Goal: Task Accomplishment & Management: Complete application form

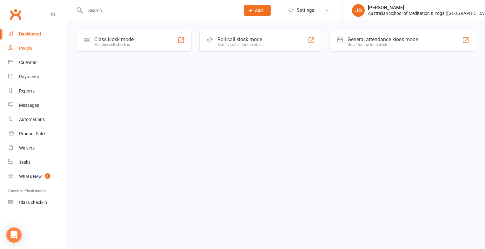
click at [25, 50] on div "People" at bounding box center [25, 48] width 13 height 5
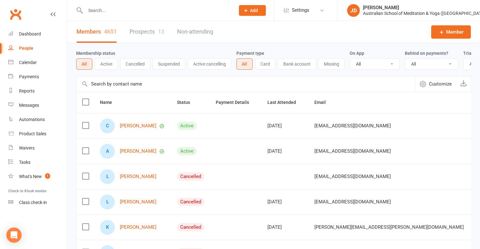
click at [92, 8] on input "text" at bounding box center [156, 10] width 147 height 9
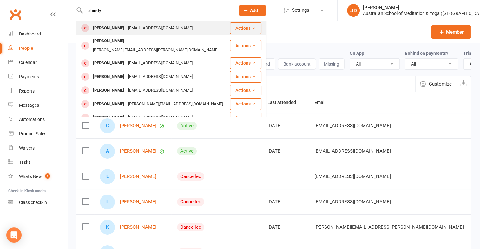
type input "shindy"
click at [157, 27] on div "[EMAIL_ADDRESS][DOMAIN_NAME]" at bounding box center [160, 27] width 68 height 9
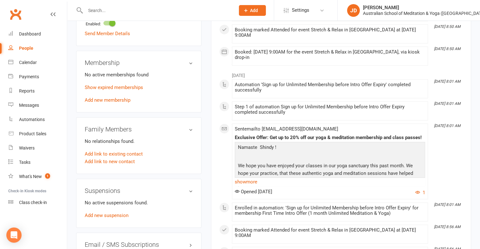
scroll to position [282, 0]
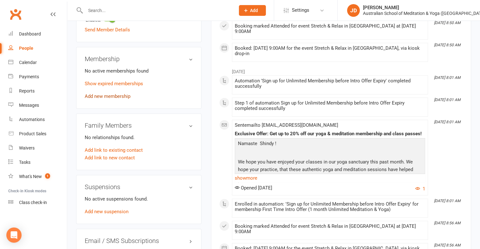
click at [122, 99] on link "Add new membership" at bounding box center [108, 97] width 46 height 6
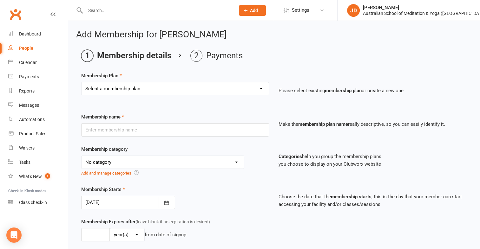
click at [257, 86] on select "Select a membership plan First Time Intro Offer (1 month Unlimited Meditation &…" at bounding box center [175, 88] width 187 height 13
select select "3"
click at [82, 82] on select "Select a membership plan First Time Intro Offer (1 month Unlimited Meditation &…" at bounding box center [175, 88] width 187 height 13
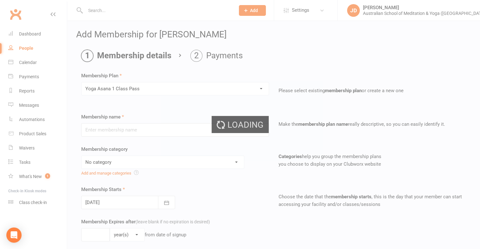
type input "Yoga Asana 1 Class Pass"
select select "4"
type input "3"
select select "2"
type input "1"
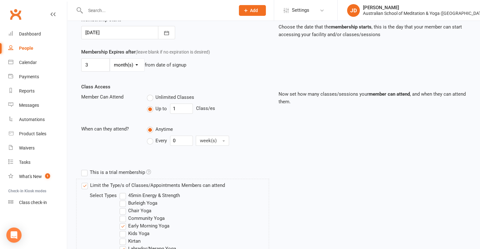
scroll to position [324, 0]
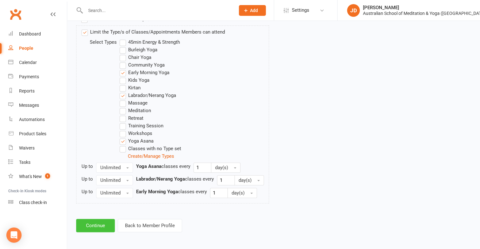
click at [99, 222] on button "Continue" at bounding box center [95, 225] width 39 height 13
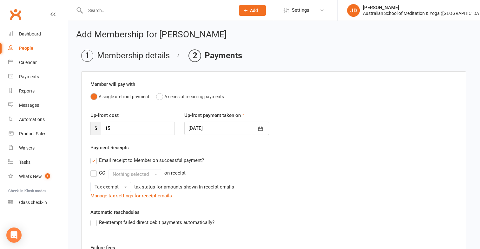
scroll to position [121, 0]
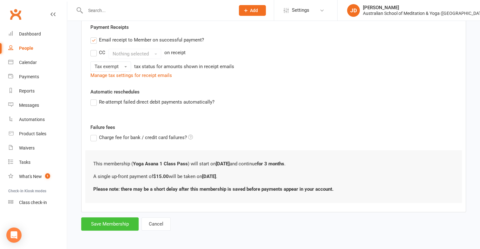
click at [99, 219] on button "Save Membership" at bounding box center [109, 224] width 57 height 13
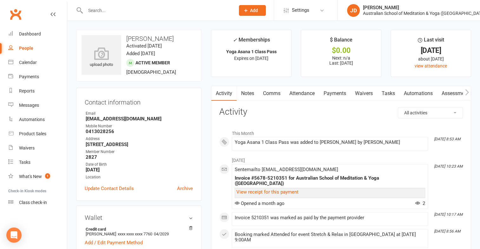
click at [137, 12] on input "text" at bounding box center [156, 10] width 147 height 9
